Goal: Task Accomplishment & Management: Manage account settings

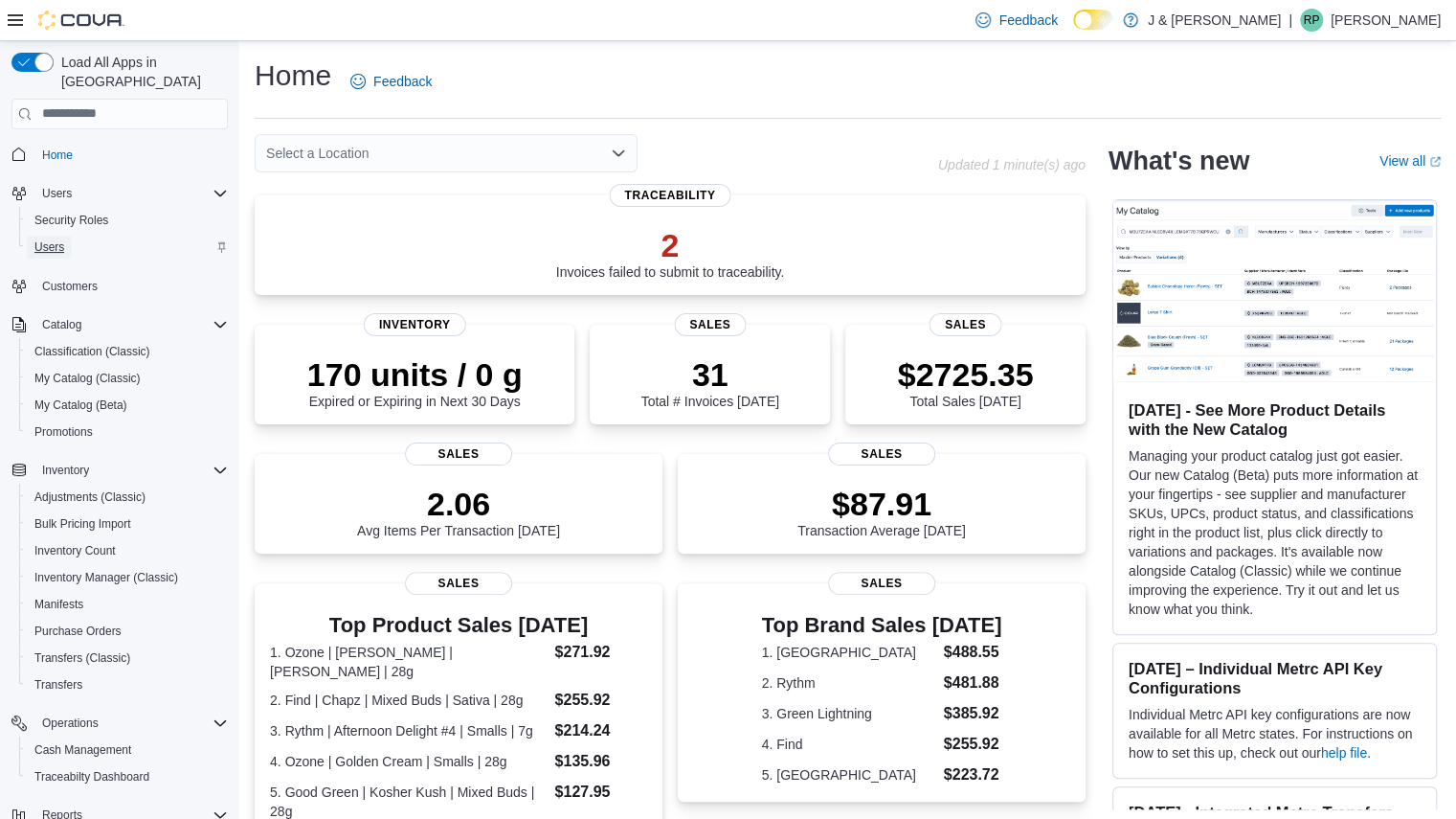
click at [62, 240] on span "Users" at bounding box center [50, 246] width 30 height 15
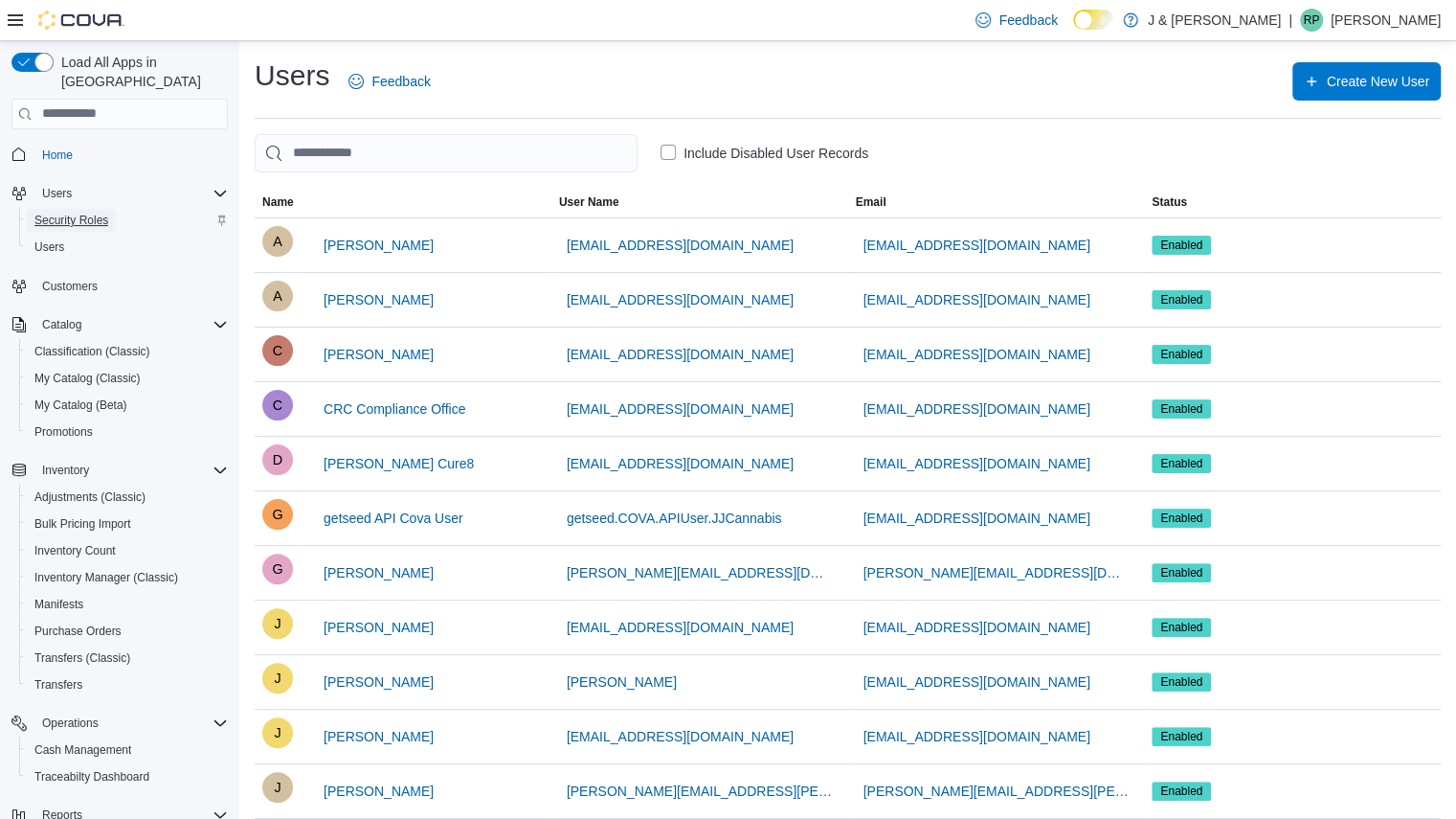
click at [76, 213] on span "Security Roles" at bounding box center [72, 220] width 74 height 15
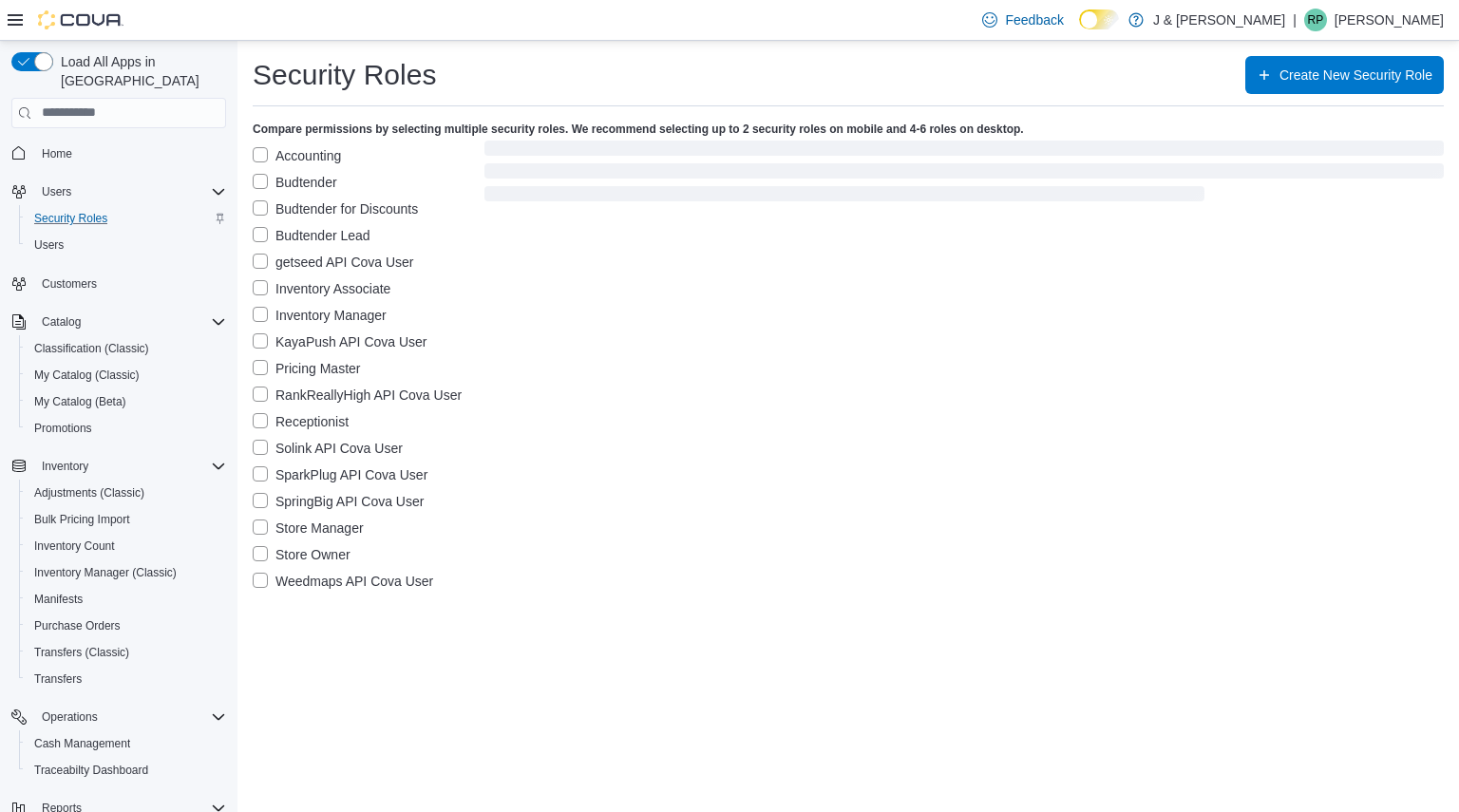
click at [306, 152] on label "Accounting" at bounding box center [297, 155] width 89 height 23
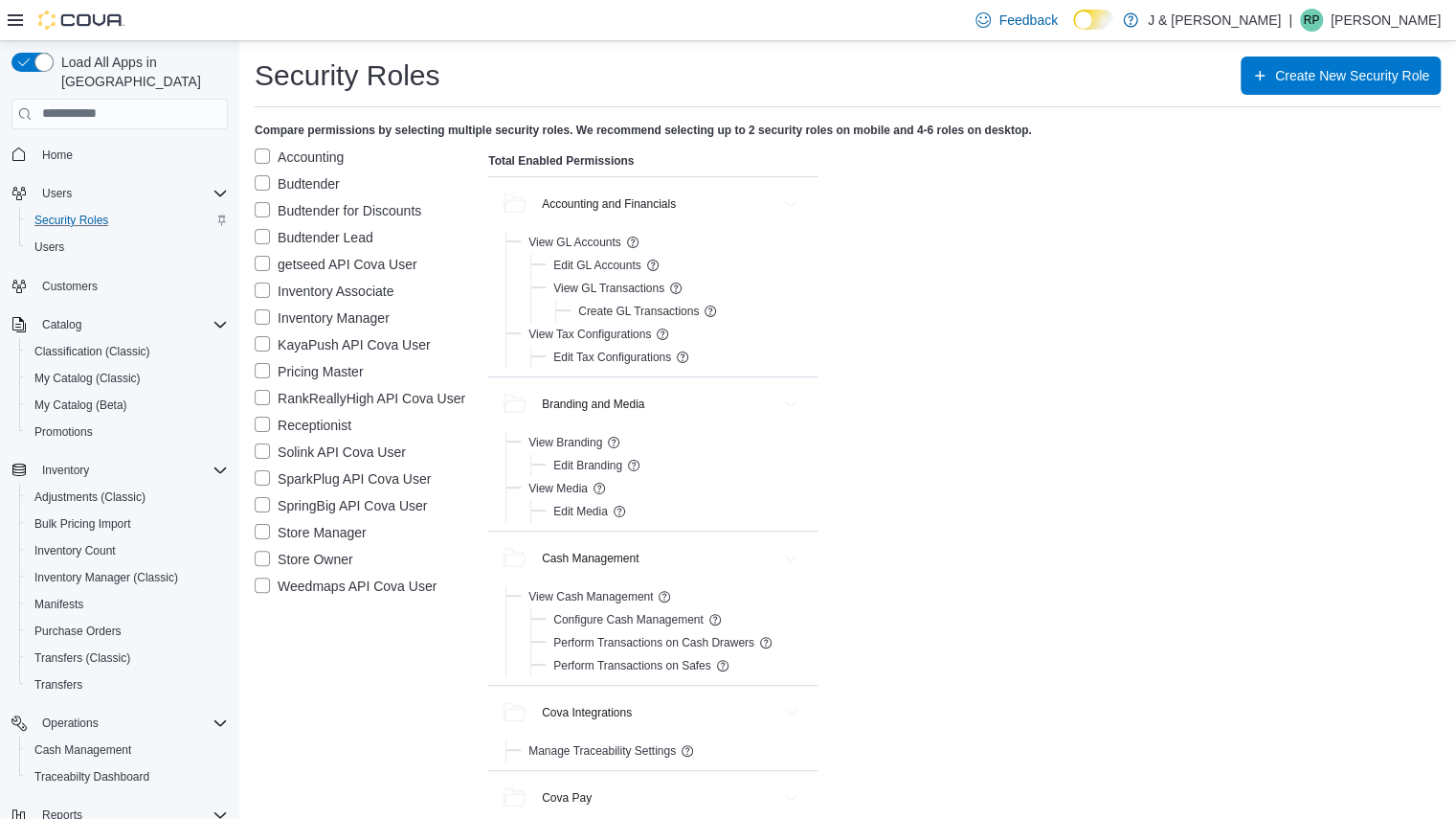
click at [318, 523] on label "Store Manager" at bounding box center [310, 532] width 112 height 23
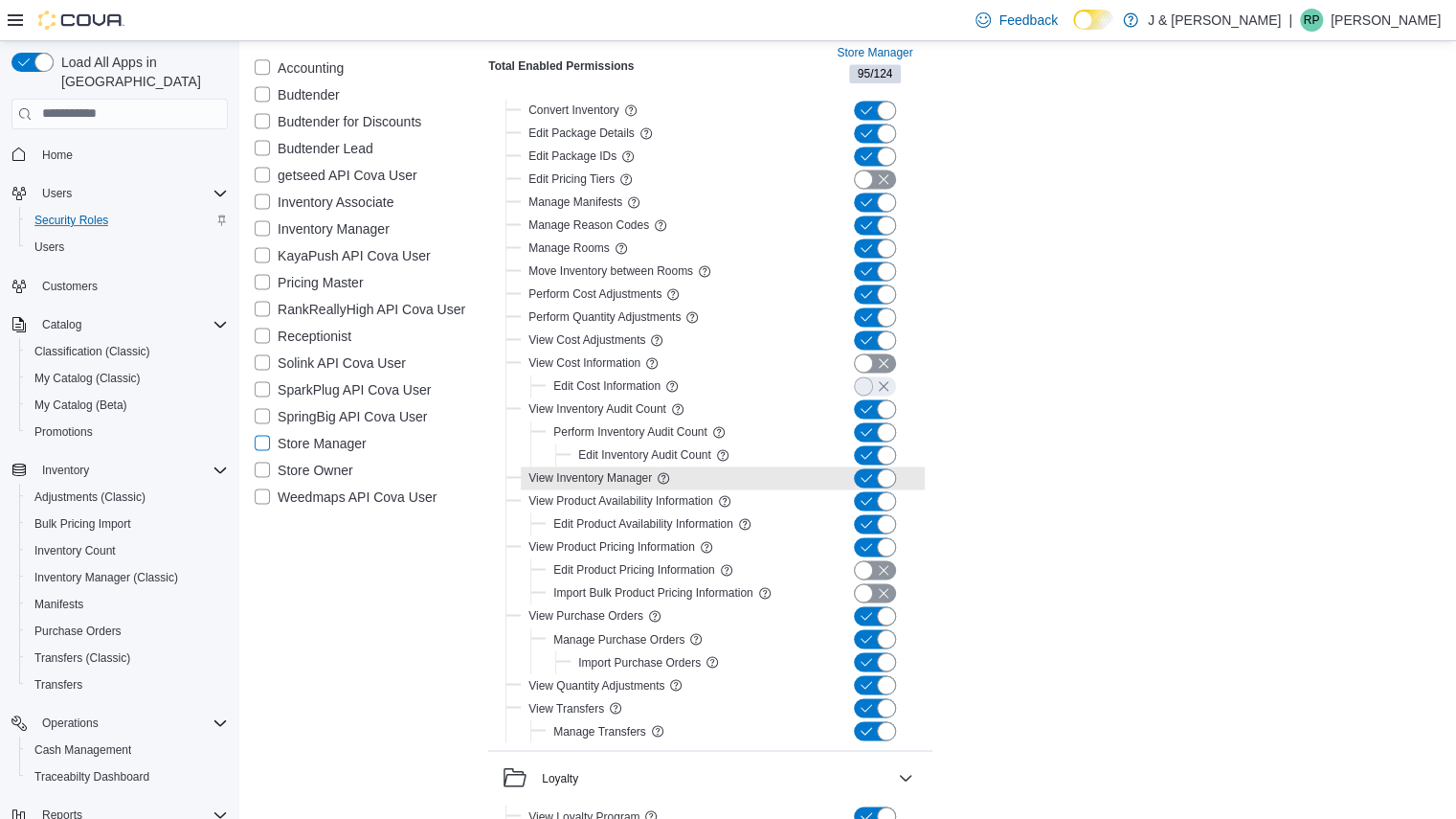
scroll to position [1553, 0]
click at [264, 470] on label "Store Owner" at bounding box center [303, 469] width 98 height 23
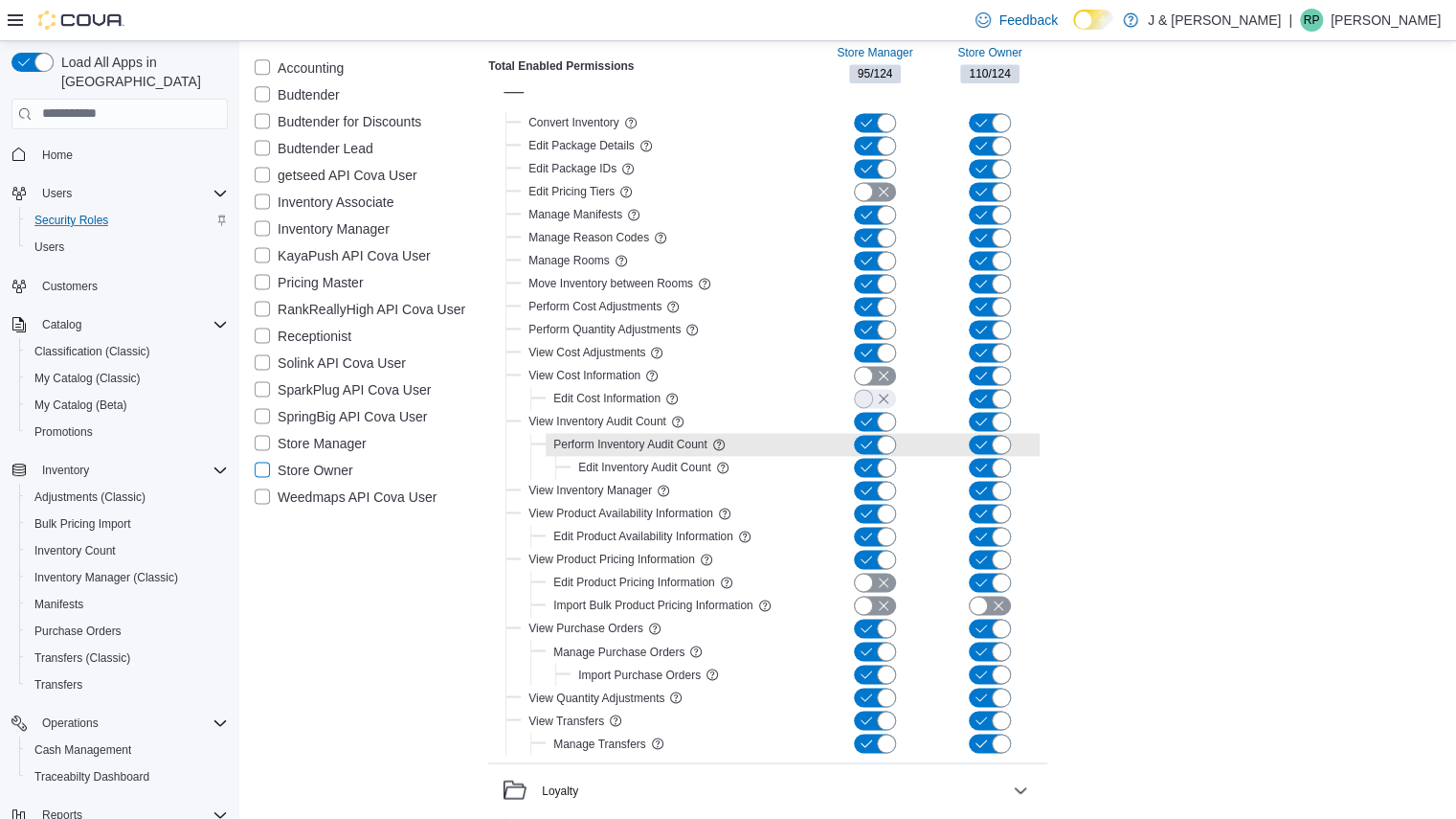
scroll to position [1544, 0]
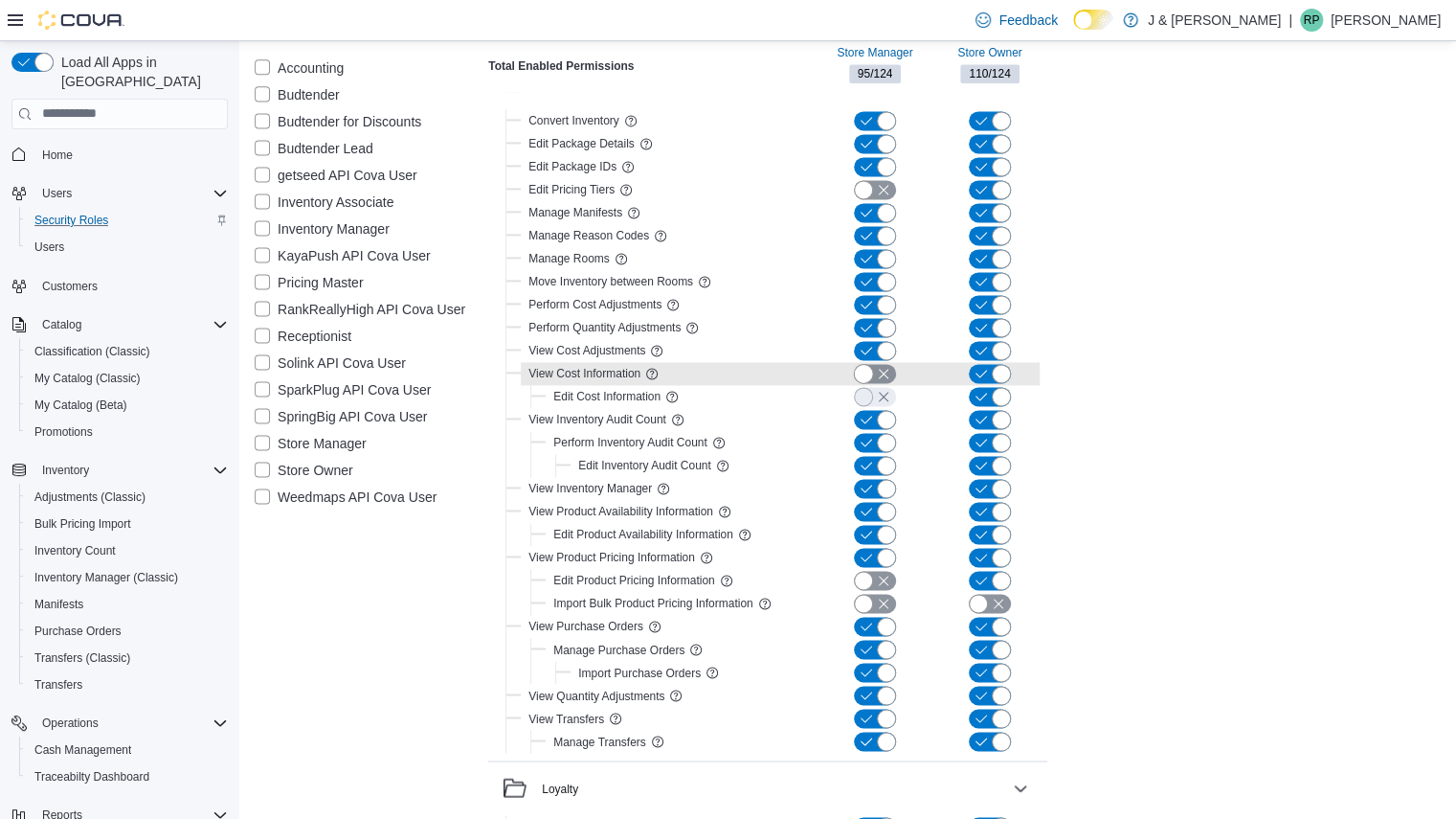
click at [869, 368] on button "button" at bounding box center [875, 373] width 42 height 19
click at [883, 387] on button "button" at bounding box center [875, 396] width 42 height 19
click at [881, 388] on button "button" at bounding box center [875, 396] width 42 height 19
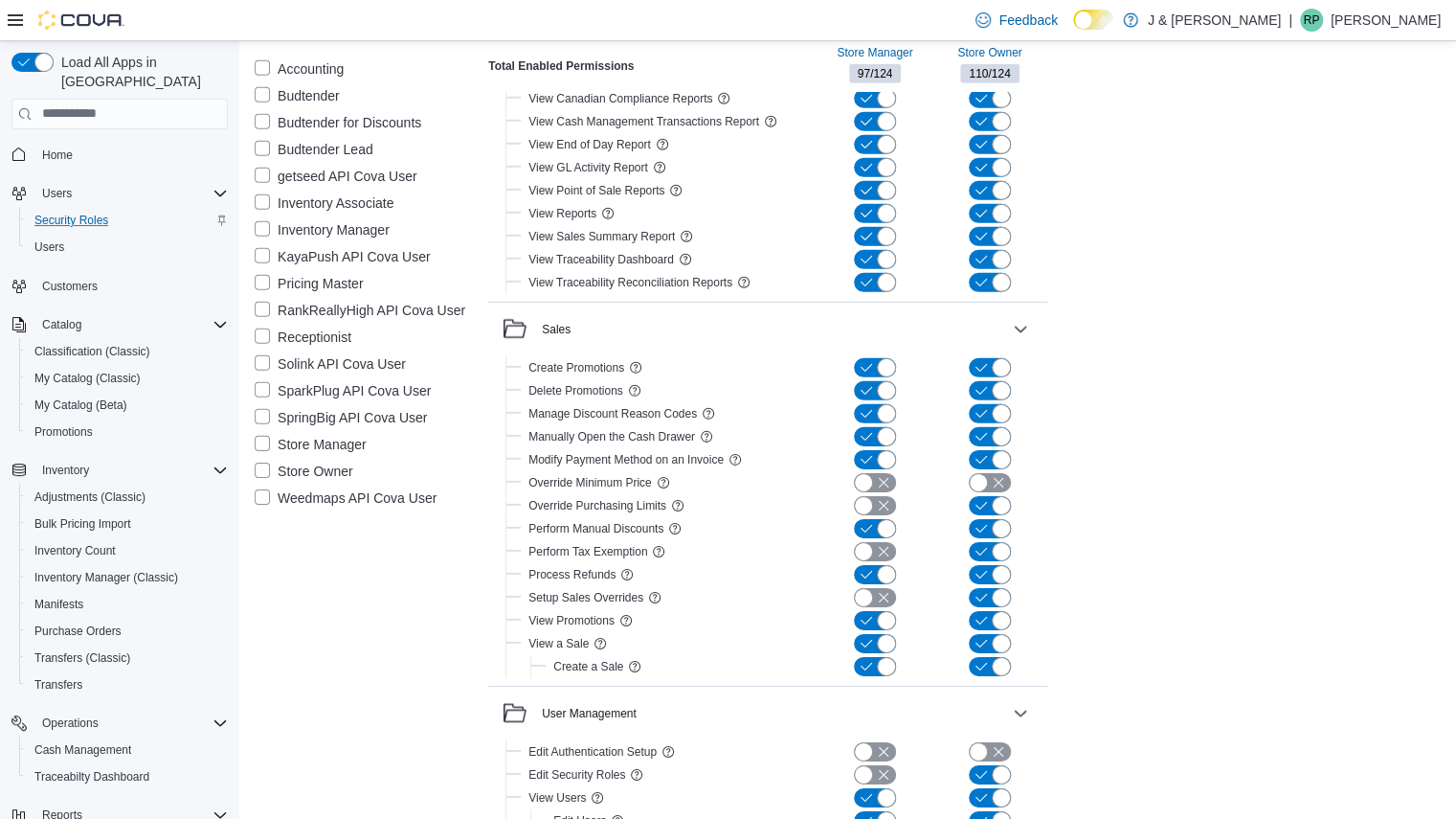
scroll to position [3409, 0]
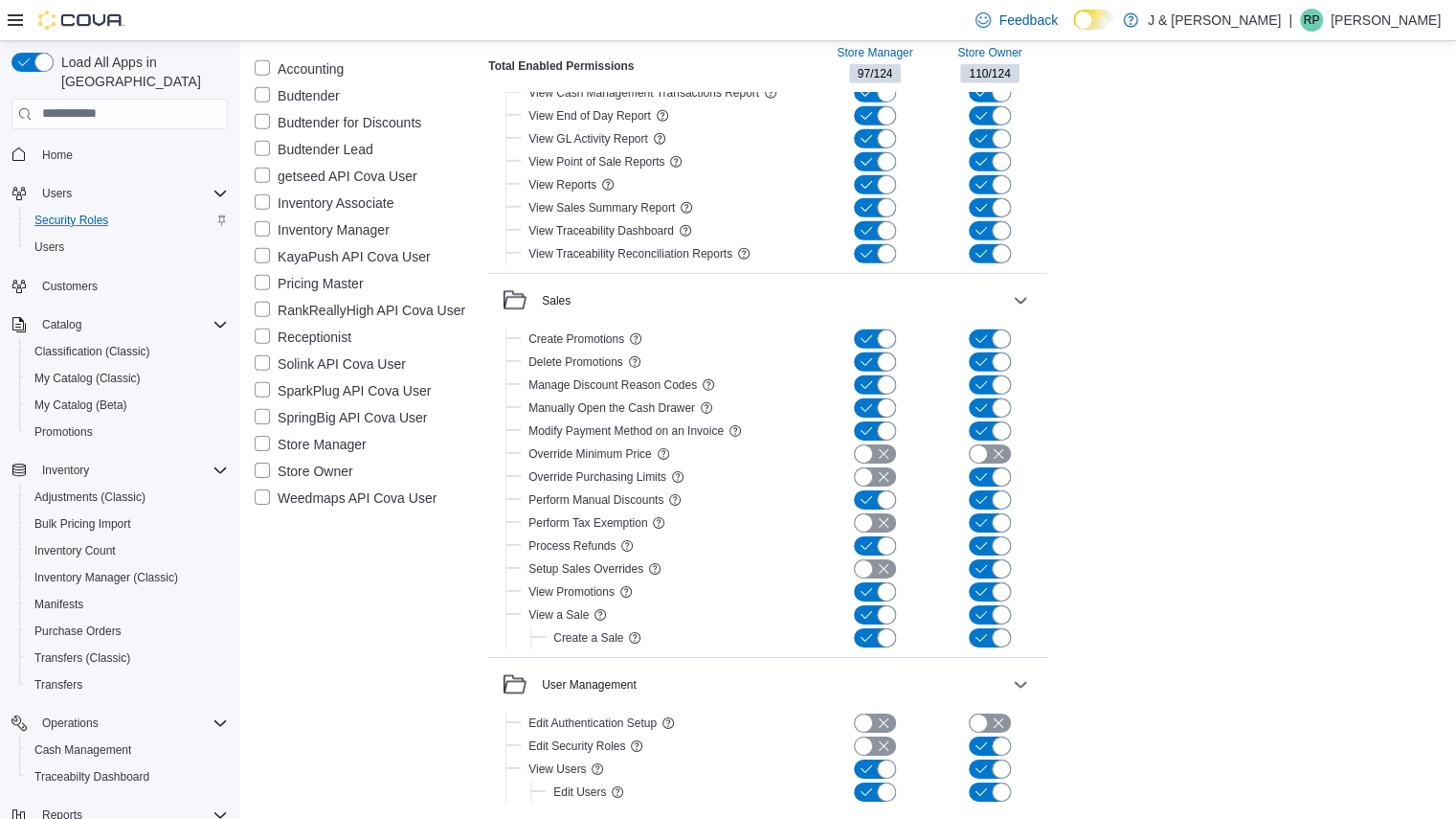
click at [1413, 15] on p "Raj Patel" at bounding box center [1385, 20] width 110 height 23
click at [1327, 177] on span "Sign Out" at bounding box center [1318, 186] width 52 height 19
